Goal: Transaction & Acquisition: Purchase product/service

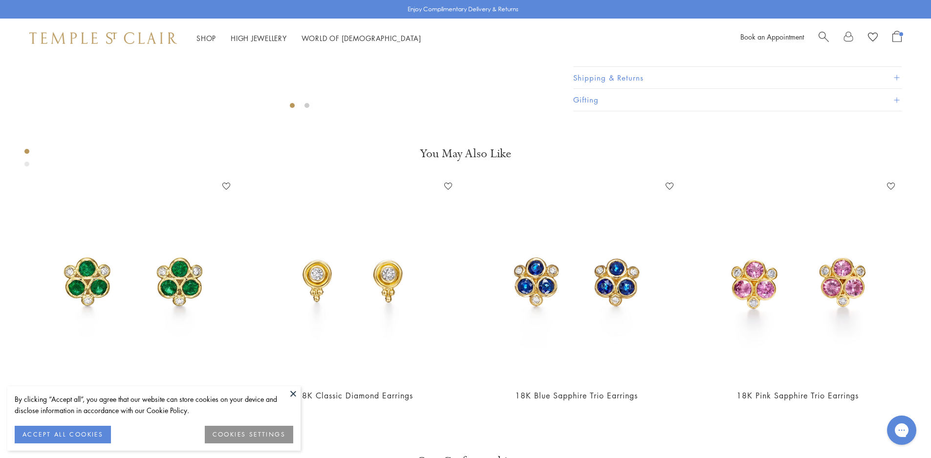
scroll to position [449, 0]
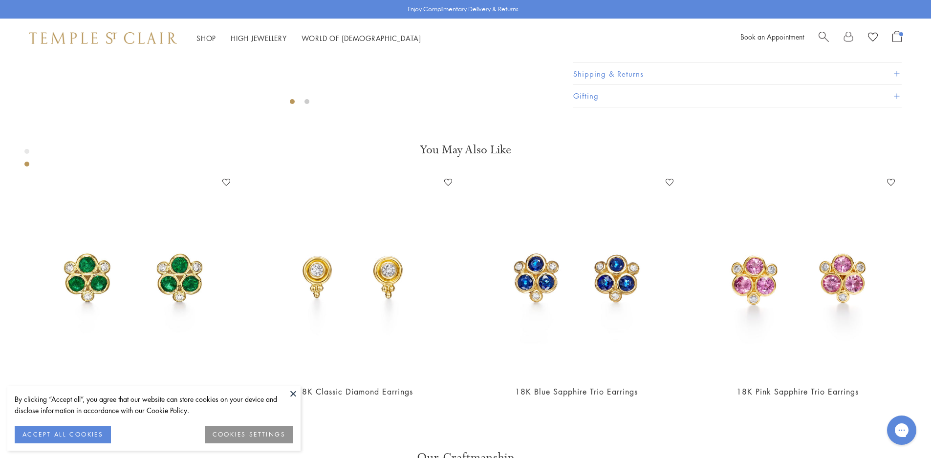
click at [293, 390] on button at bounding box center [293, 394] width 15 height 15
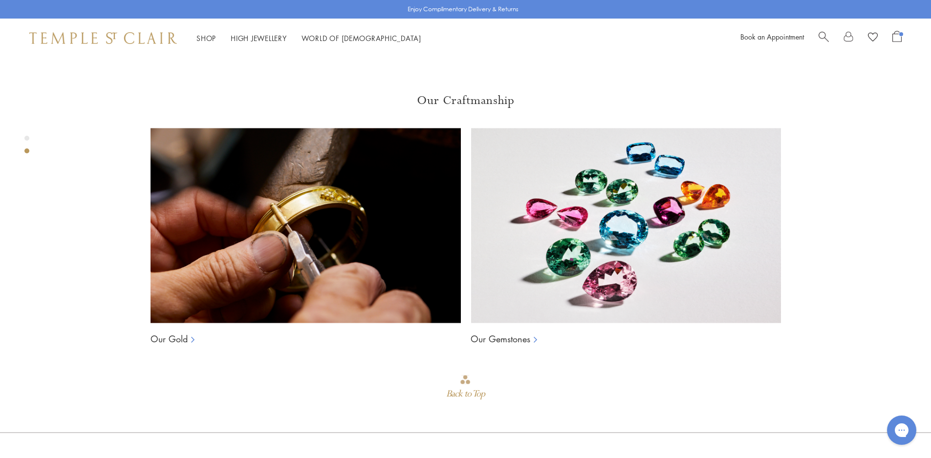
scroll to position [888, 0]
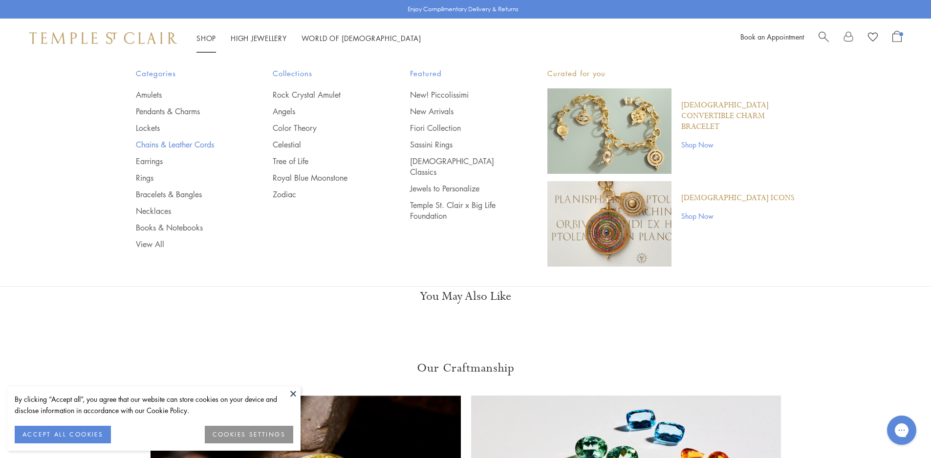
click at [160, 146] on link "Chains & Leather Cords" at bounding box center [185, 144] width 98 height 11
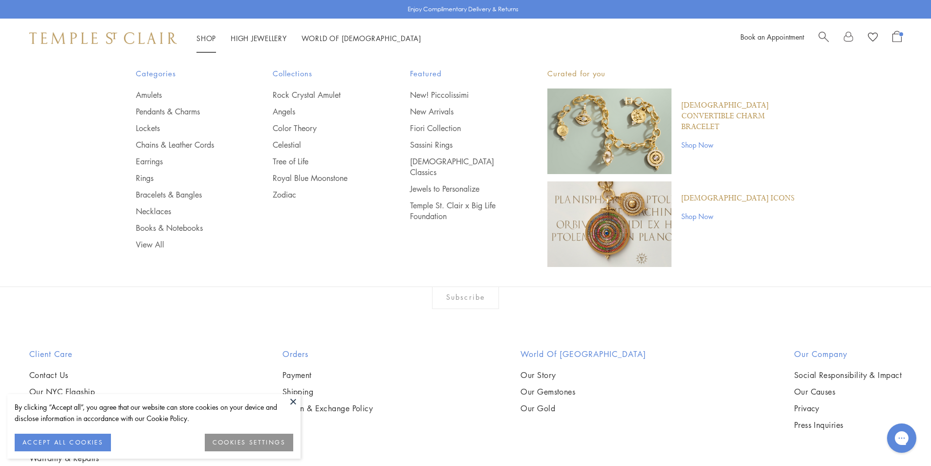
click at [143, 37] on img at bounding box center [103, 38] width 148 height 12
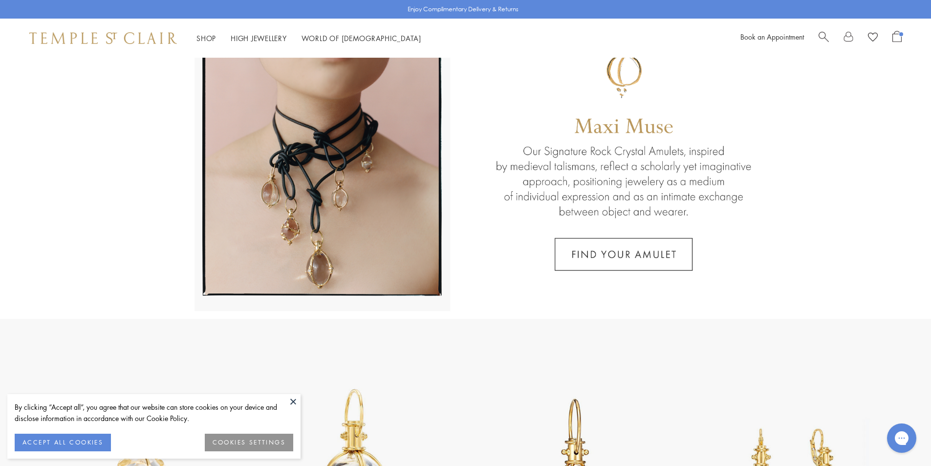
scroll to position [195, 0]
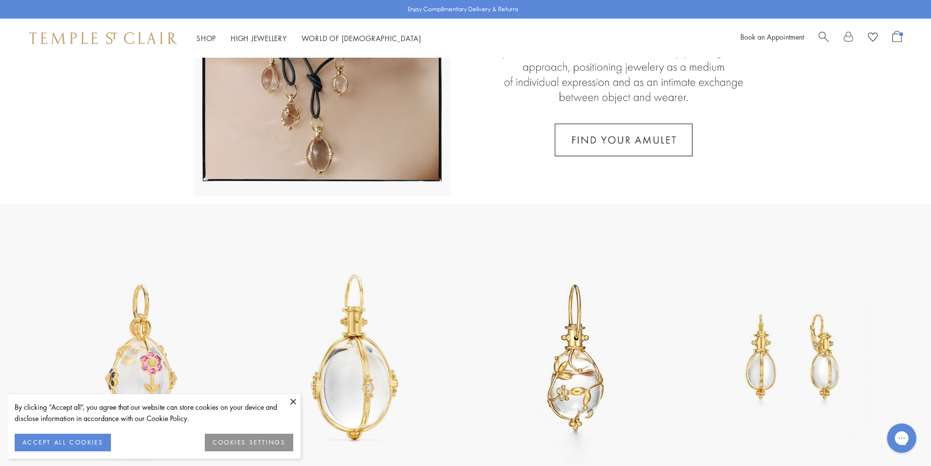
click at [291, 402] on button at bounding box center [293, 401] width 15 height 15
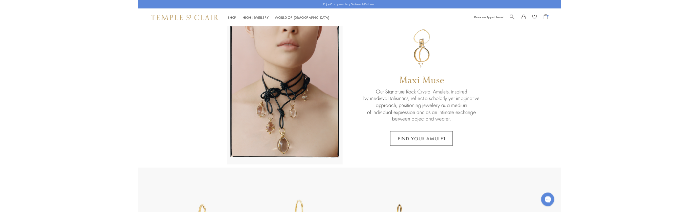
scroll to position [0, 0]
